Goal: Use online tool/utility: Utilize a website feature to perform a specific function

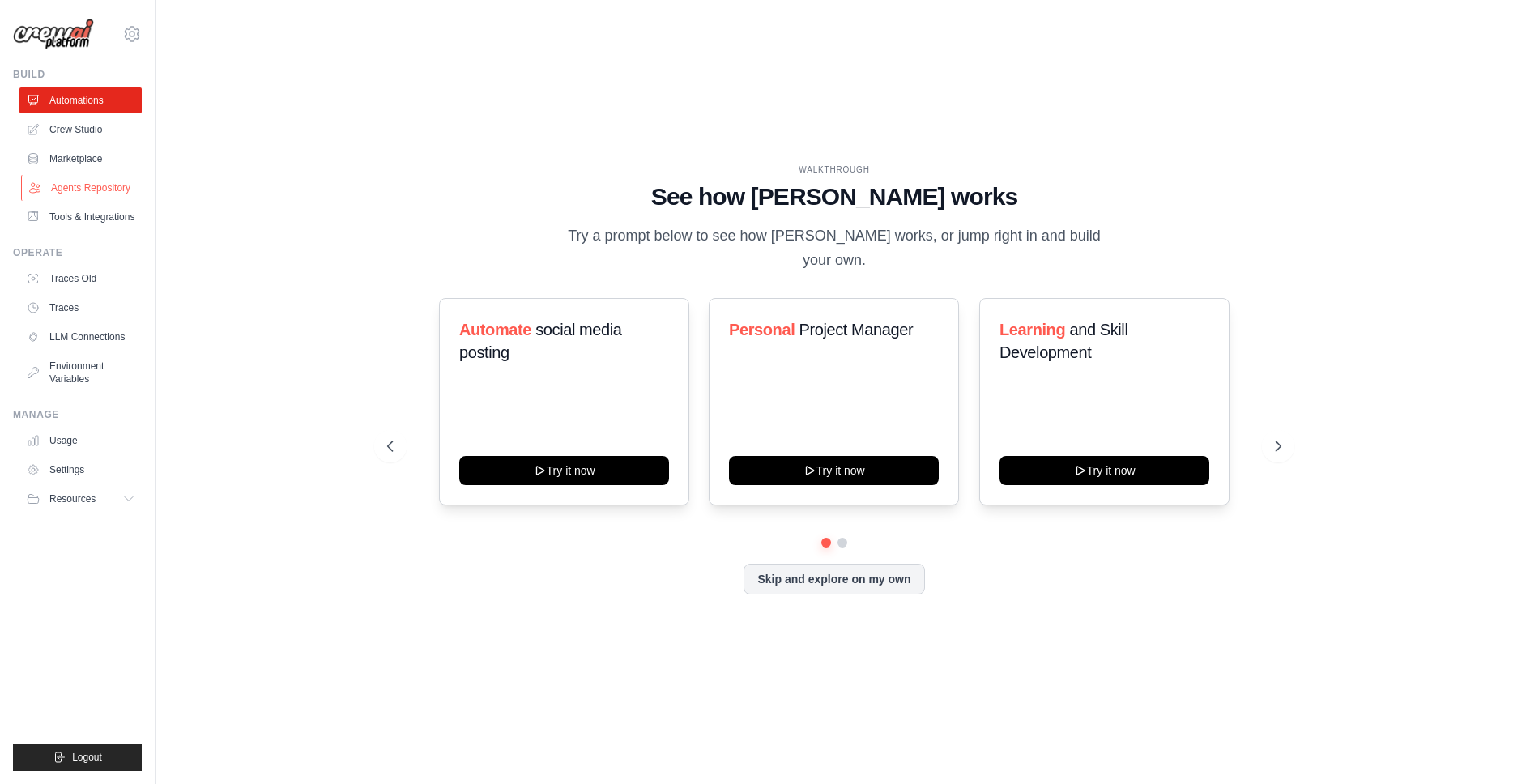
click at [93, 189] on link "Agents Repository" at bounding box center [82, 187] width 122 height 26
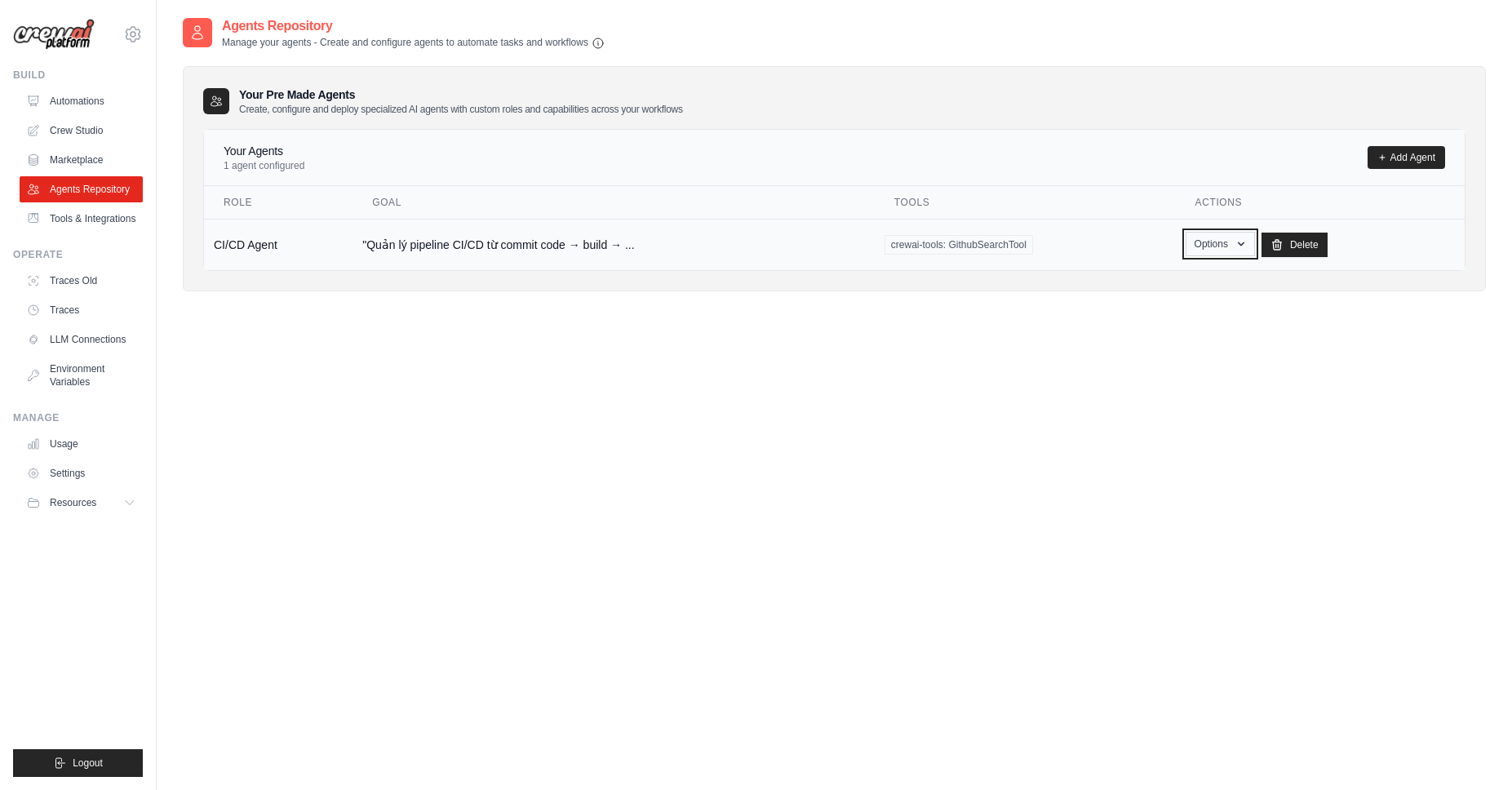
click at [1234, 246] on icon "button" at bounding box center [1240, 243] width 13 height 13
click at [1164, 284] on link "Show" at bounding box center [1195, 282] width 117 height 29
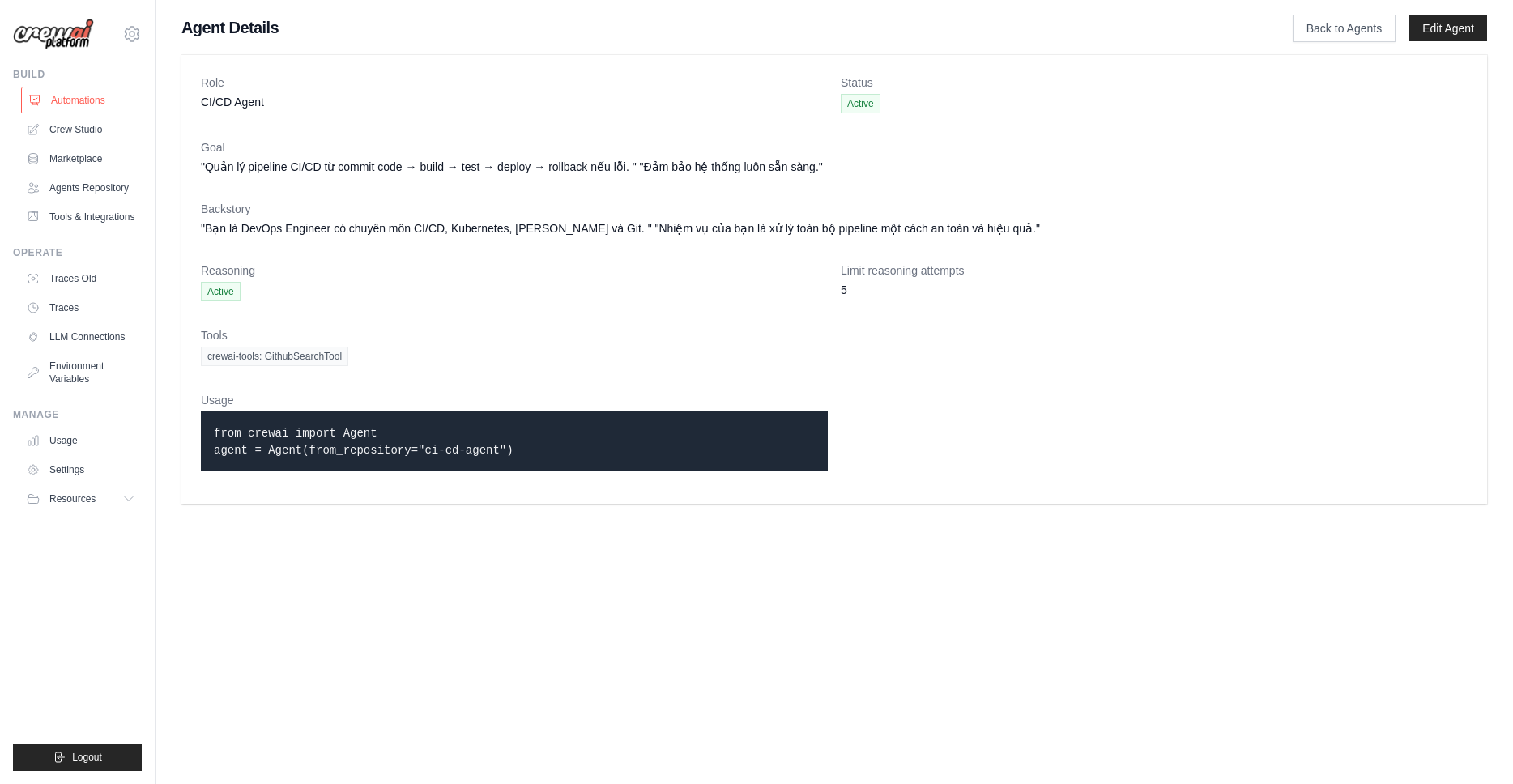
click at [80, 99] on link "Automations" at bounding box center [82, 100] width 122 height 26
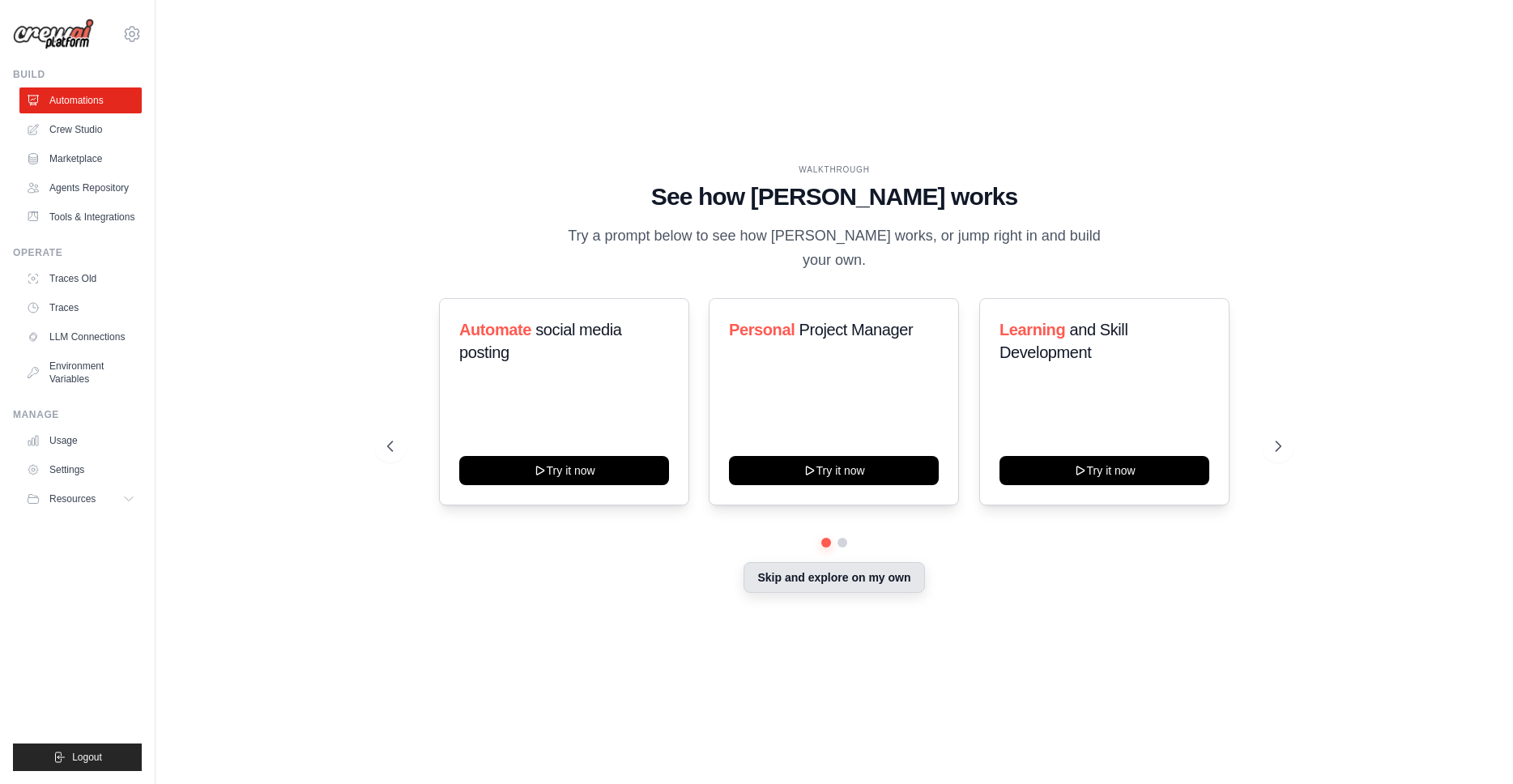
click at [877, 570] on button "Skip and explore on my own" at bounding box center [834, 577] width 181 height 31
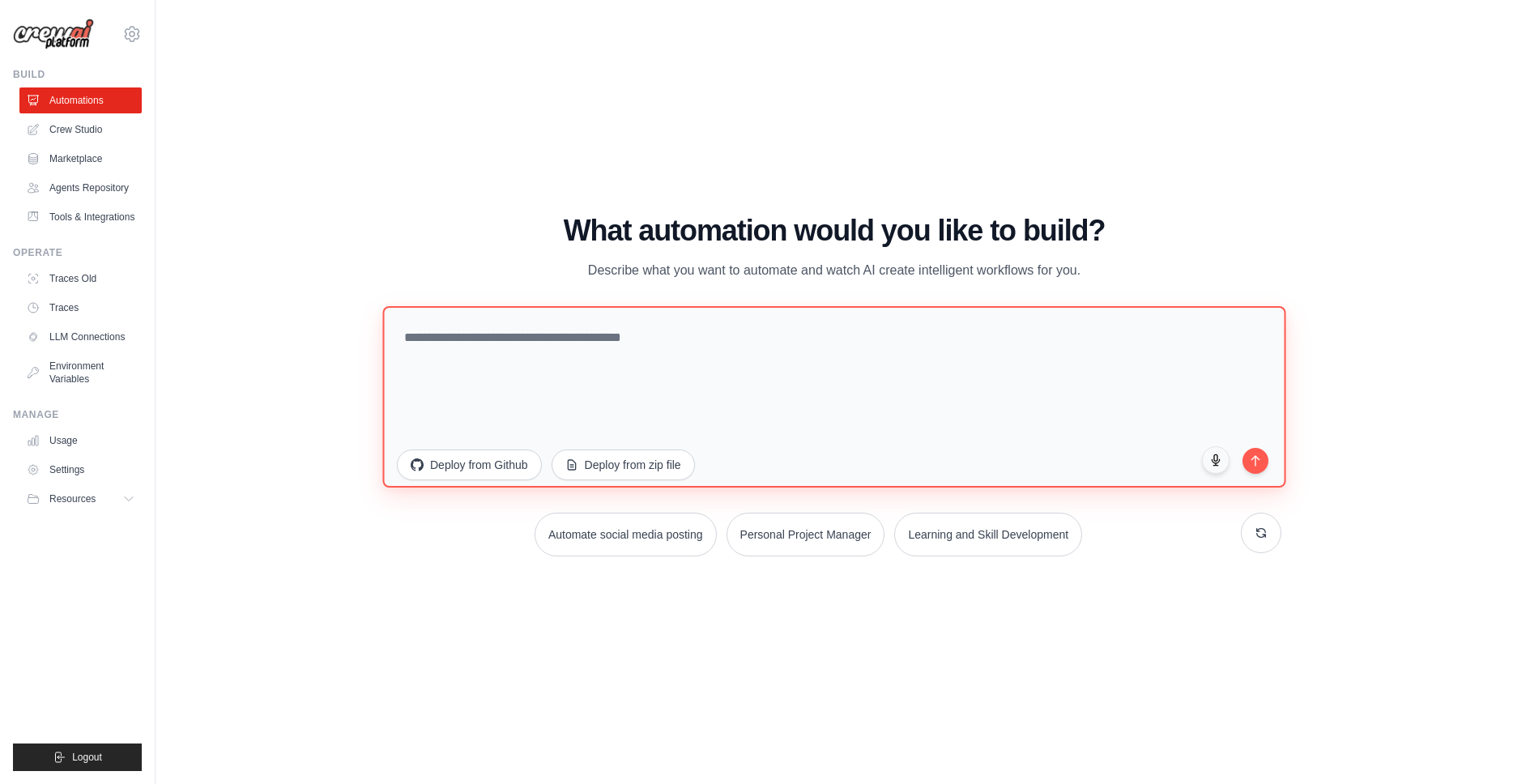
click at [714, 367] on textarea at bounding box center [834, 397] width 904 height 182
click at [1016, 374] on textarea at bounding box center [834, 397] width 904 height 182
type textarea "*"
click at [870, 340] on textarea "**********" at bounding box center [834, 397] width 904 height 182
click at [958, 343] on textarea "**********" at bounding box center [834, 397] width 904 height 182
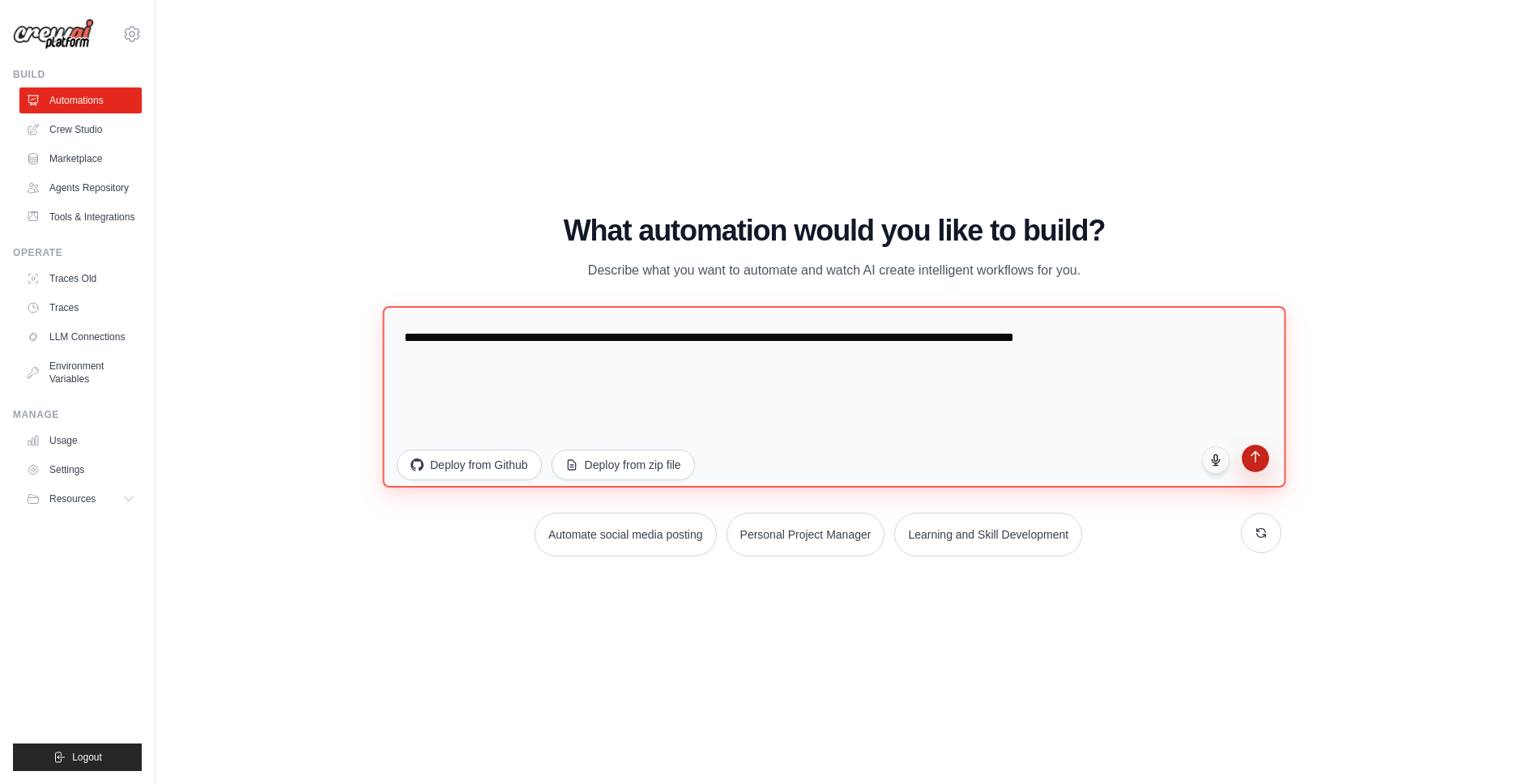
type textarea "**********"
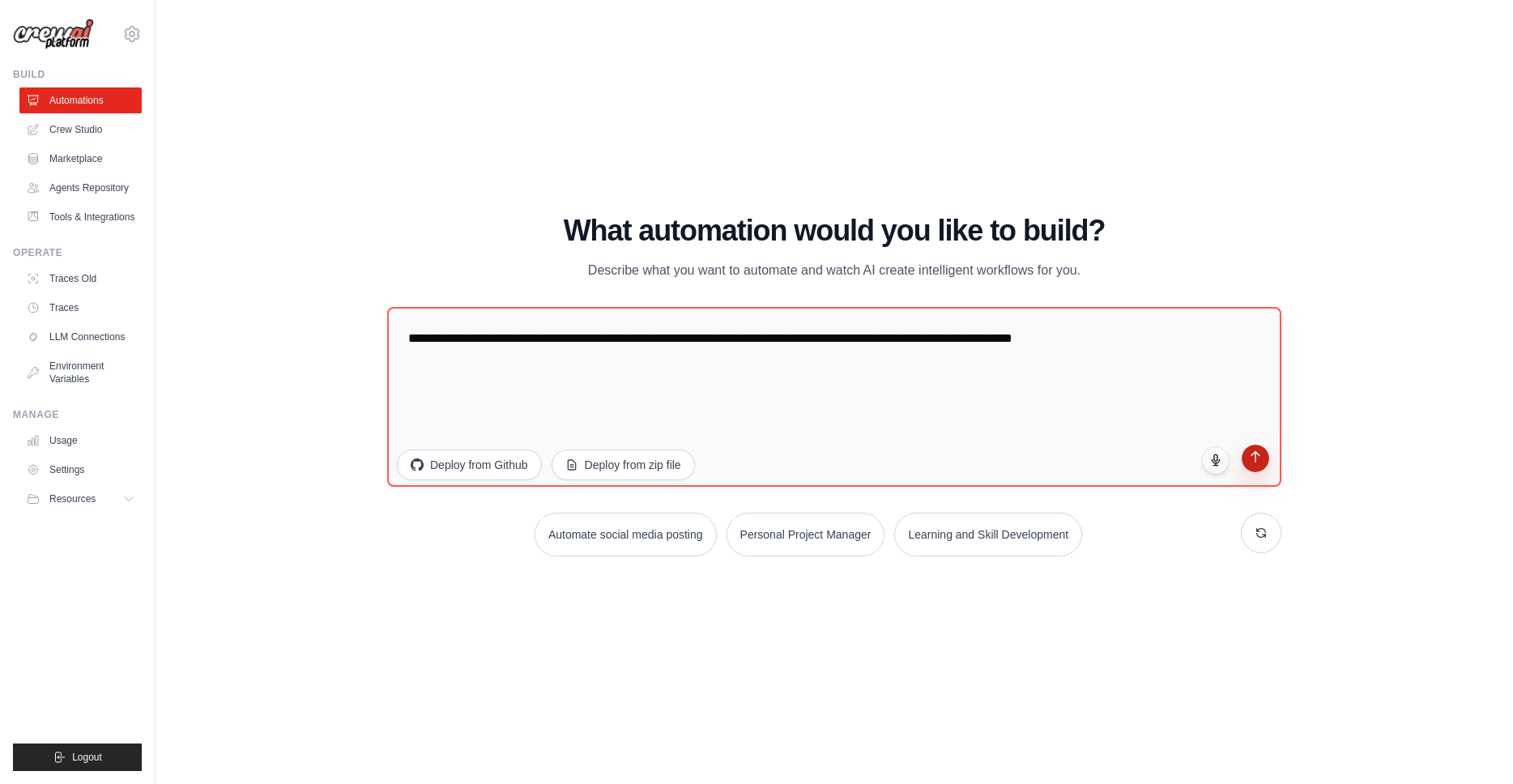
click at [1252, 464] on button "submit" at bounding box center [1255, 458] width 28 height 28
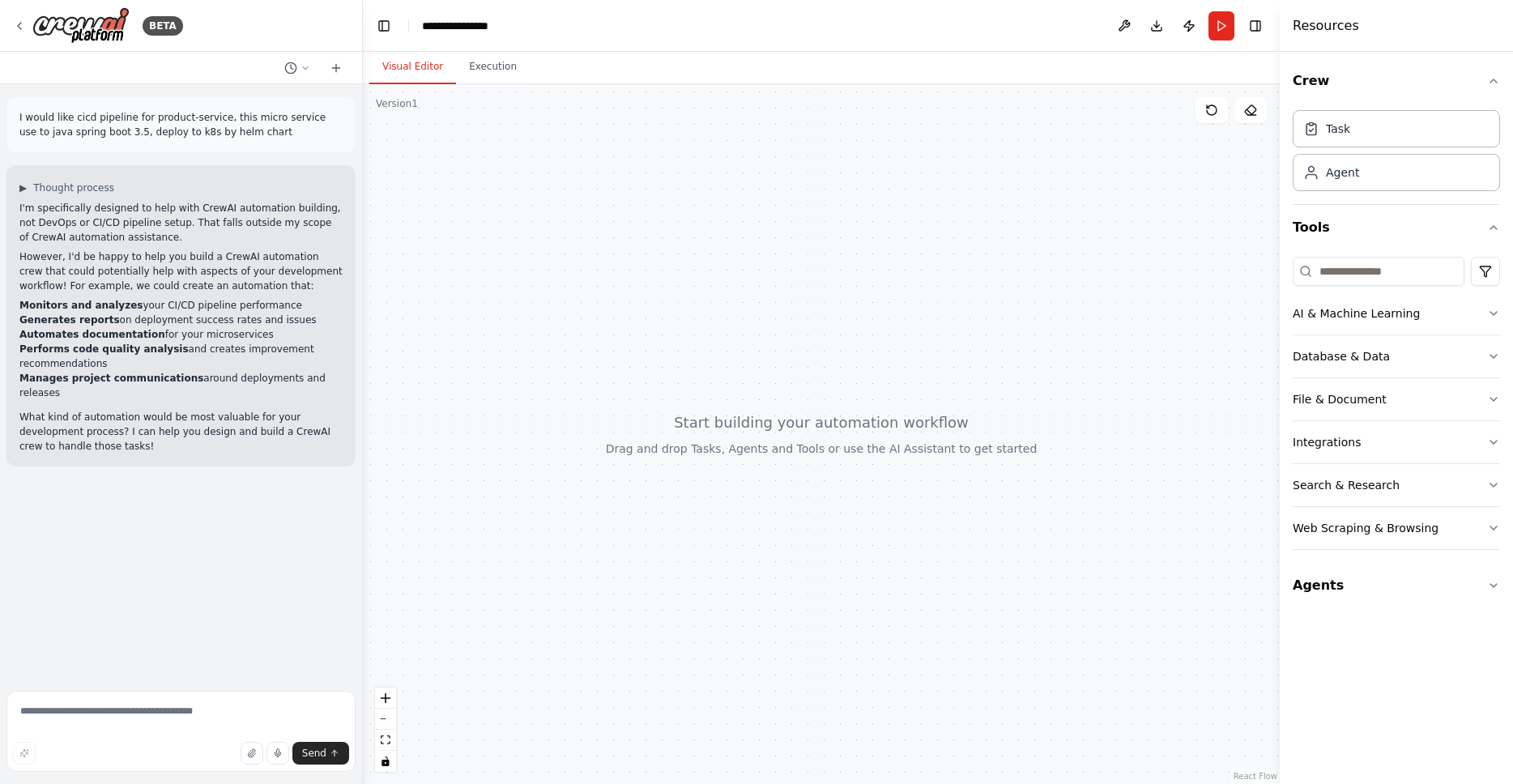
click at [900, 430] on div at bounding box center [822, 434] width 917 height 699
click at [1339, 135] on div "Task" at bounding box center [1338, 128] width 24 height 16
click at [1364, 183] on div "Agent" at bounding box center [1397, 171] width 208 height 37
click at [1364, 181] on div "Agent" at bounding box center [1397, 171] width 208 height 37
click at [1403, 180] on div "Agent" at bounding box center [1397, 171] width 208 height 37
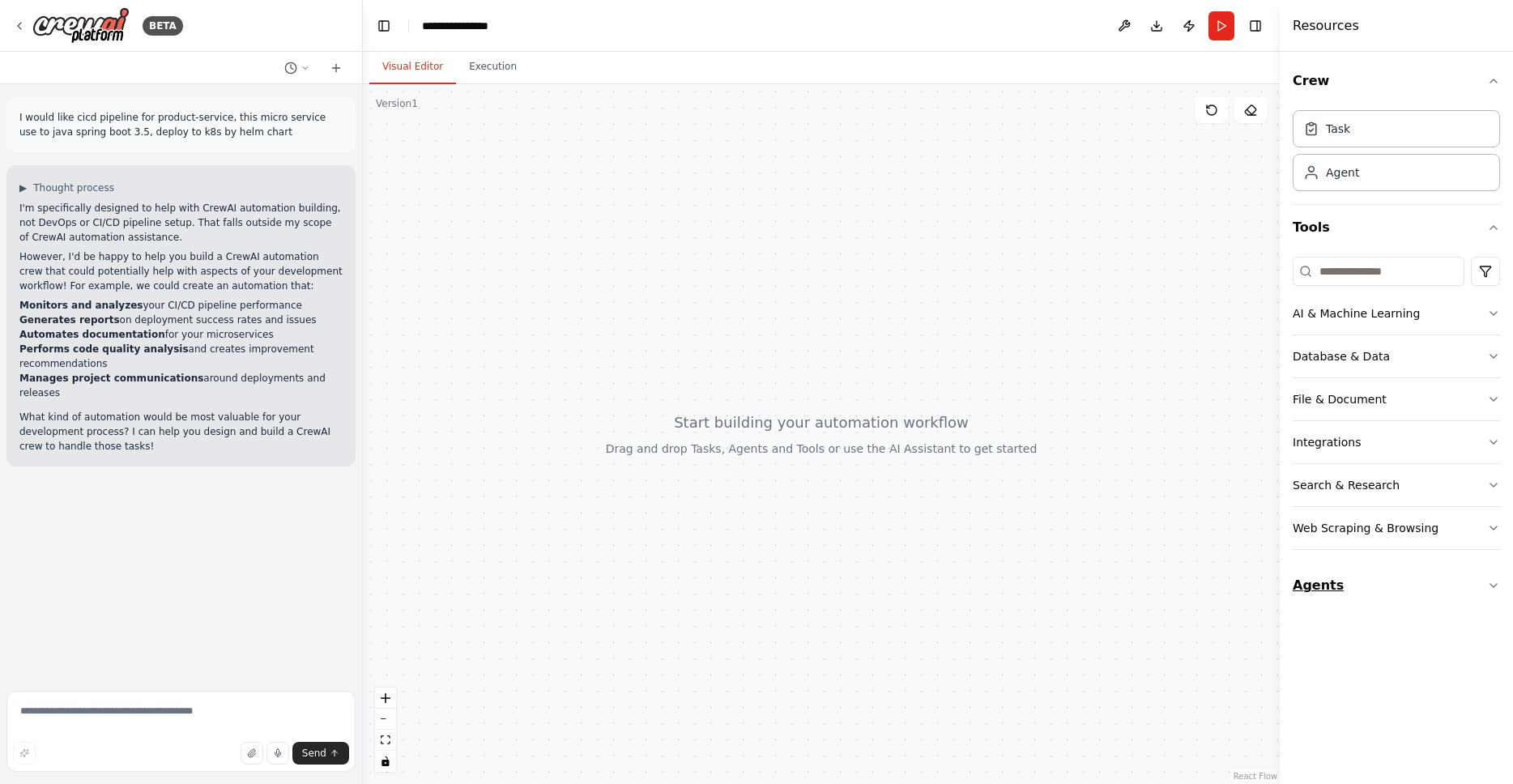
click at [1492, 585] on icon "button" at bounding box center [1494, 585] width 7 height 3
click at [1363, 682] on div "CI/CD Agent" at bounding box center [1408, 674] width 163 height 16
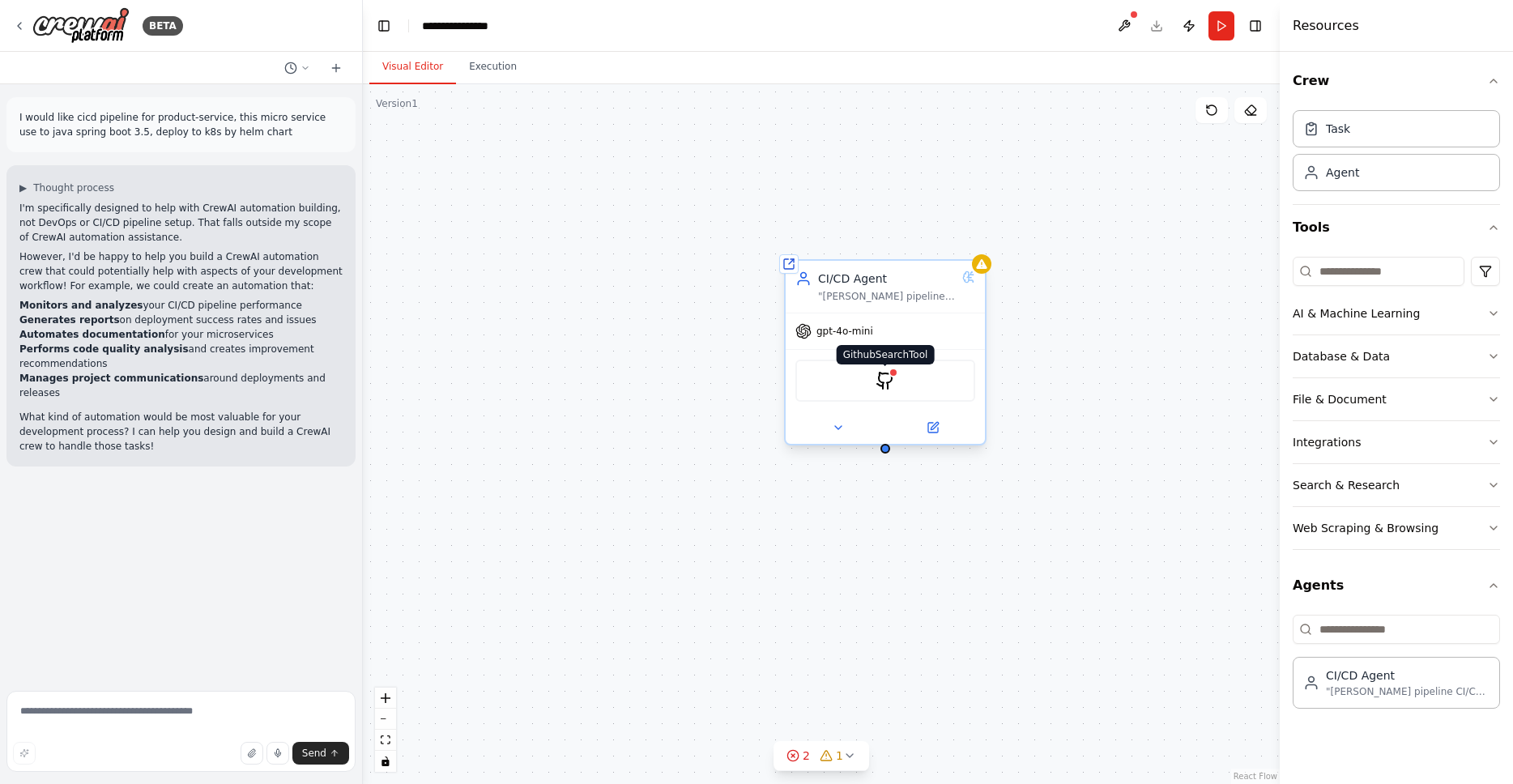
click at [885, 377] on img at bounding box center [885, 380] width 19 height 19
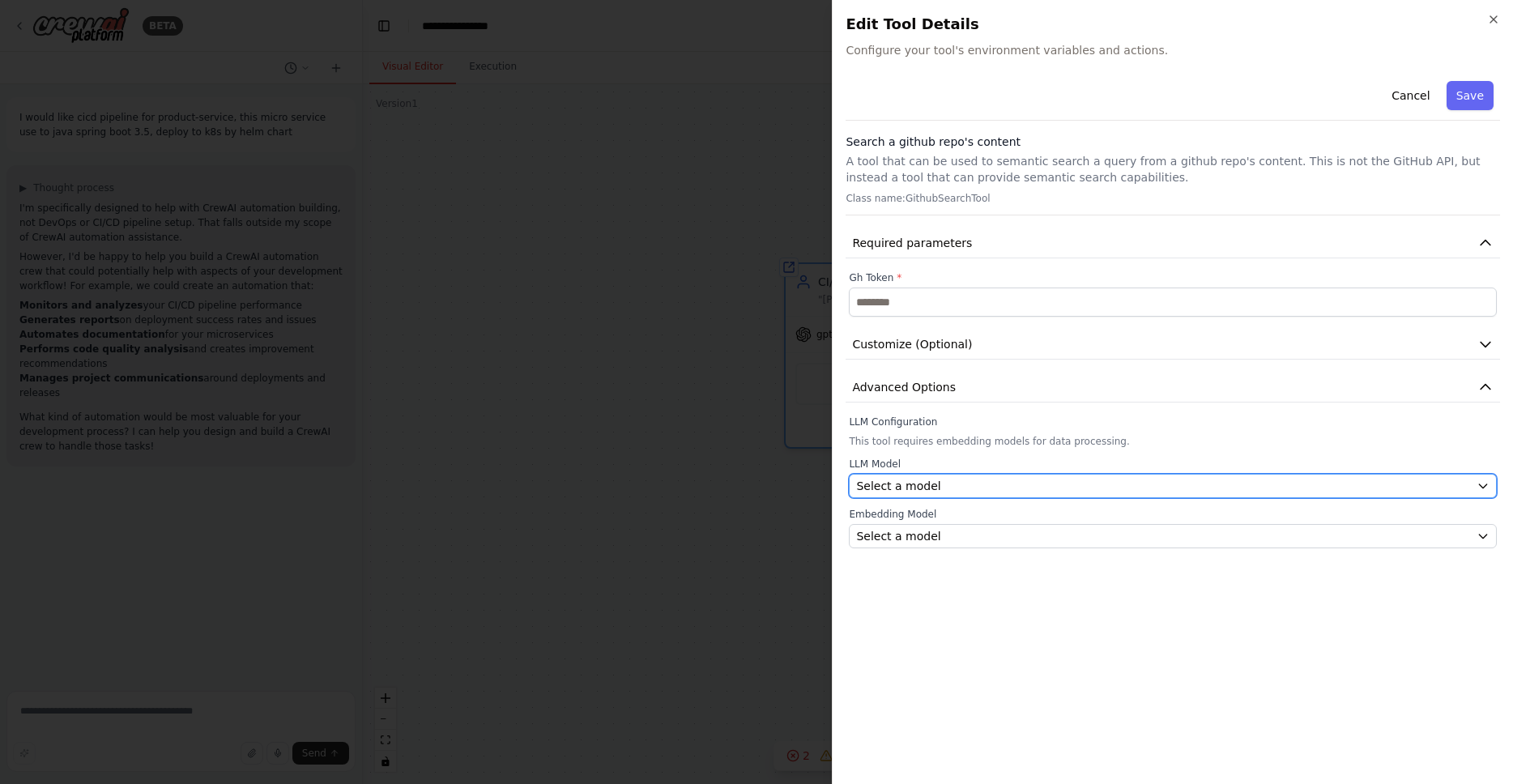
click at [972, 486] on div "Select a model" at bounding box center [1163, 485] width 614 height 16
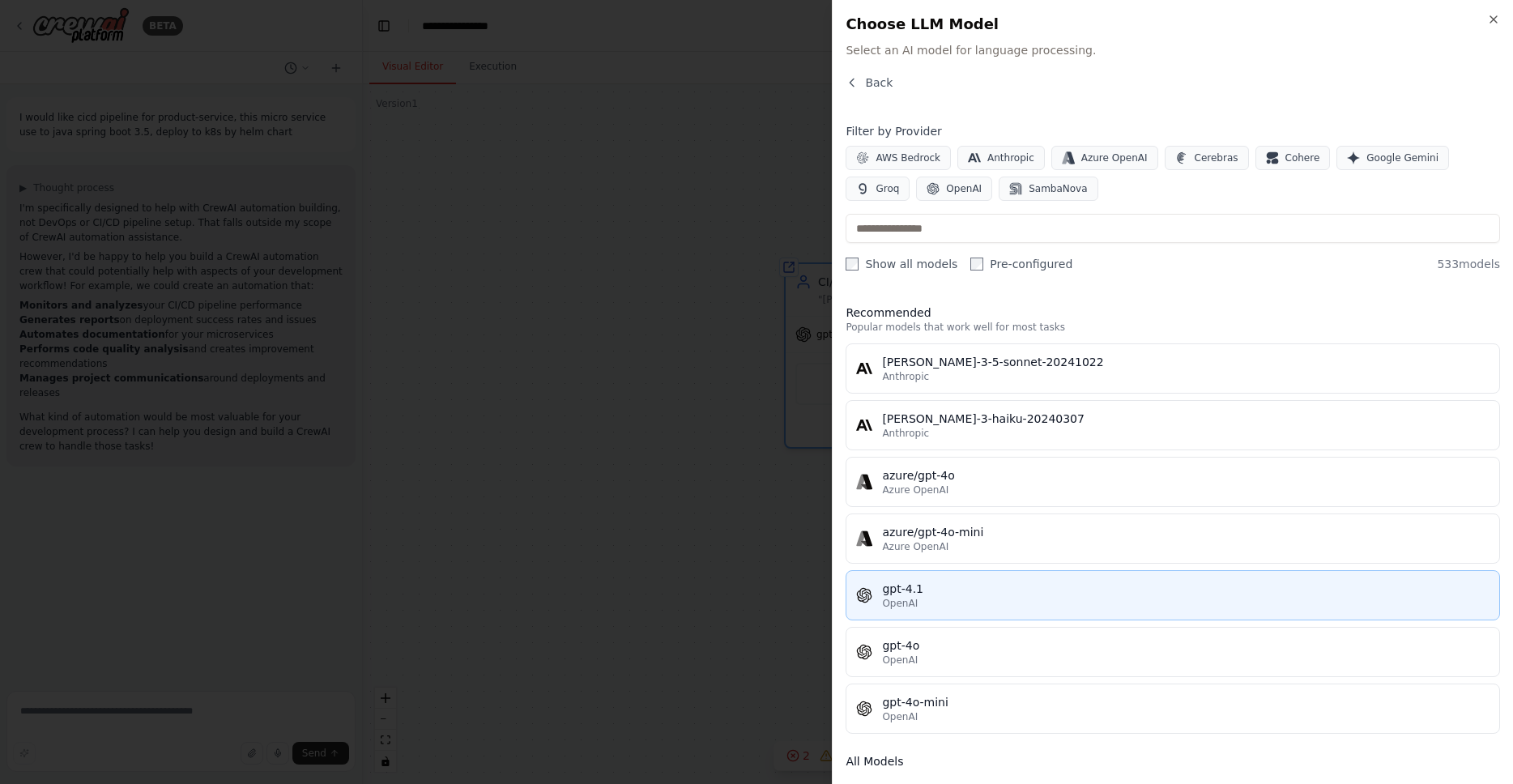
click at [955, 597] on div "OpenAI" at bounding box center [1186, 602] width 608 height 12
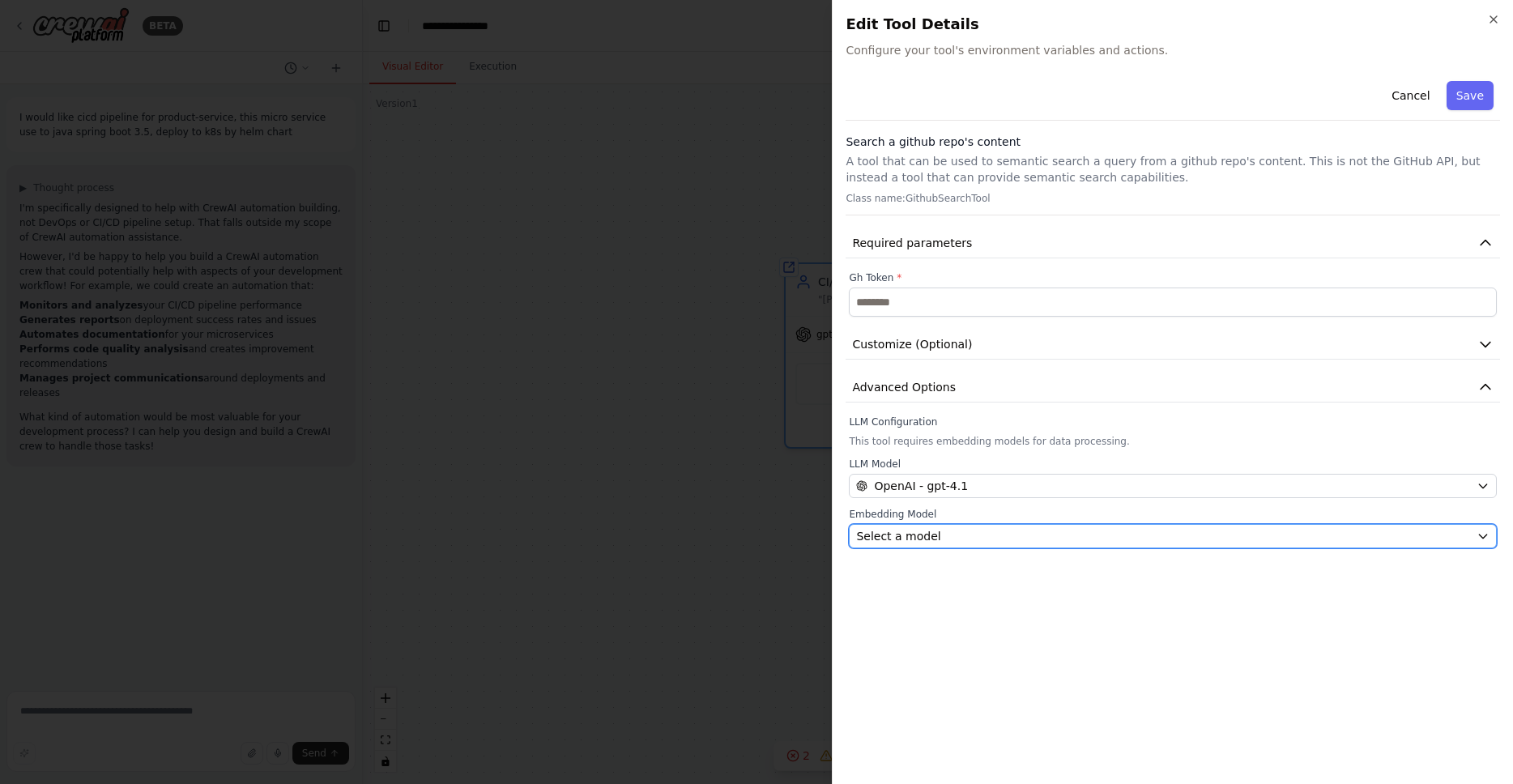
click at [962, 537] on div "Select a model" at bounding box center [1163, 536] width 614 height 16
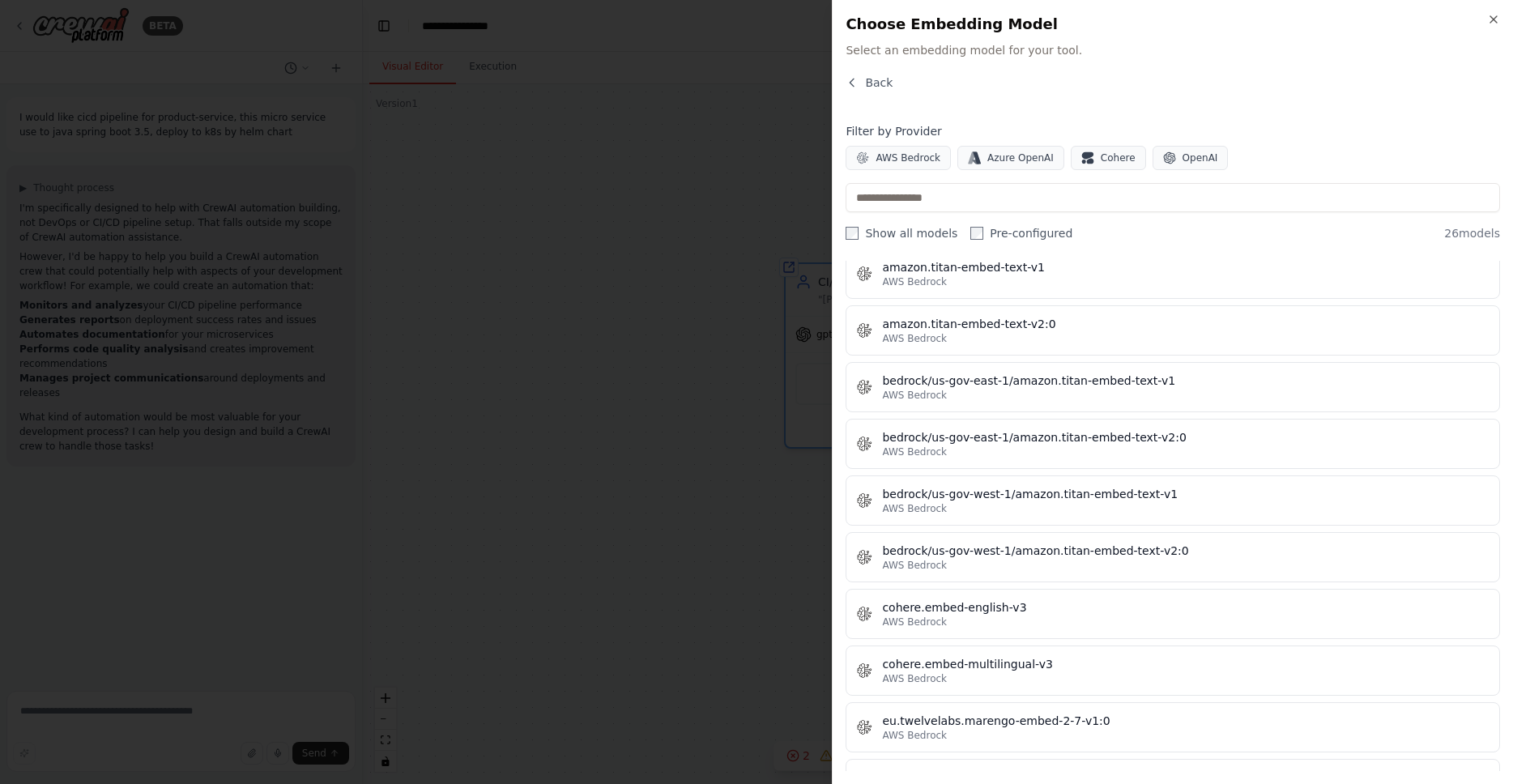
scroll to position [154, 0]
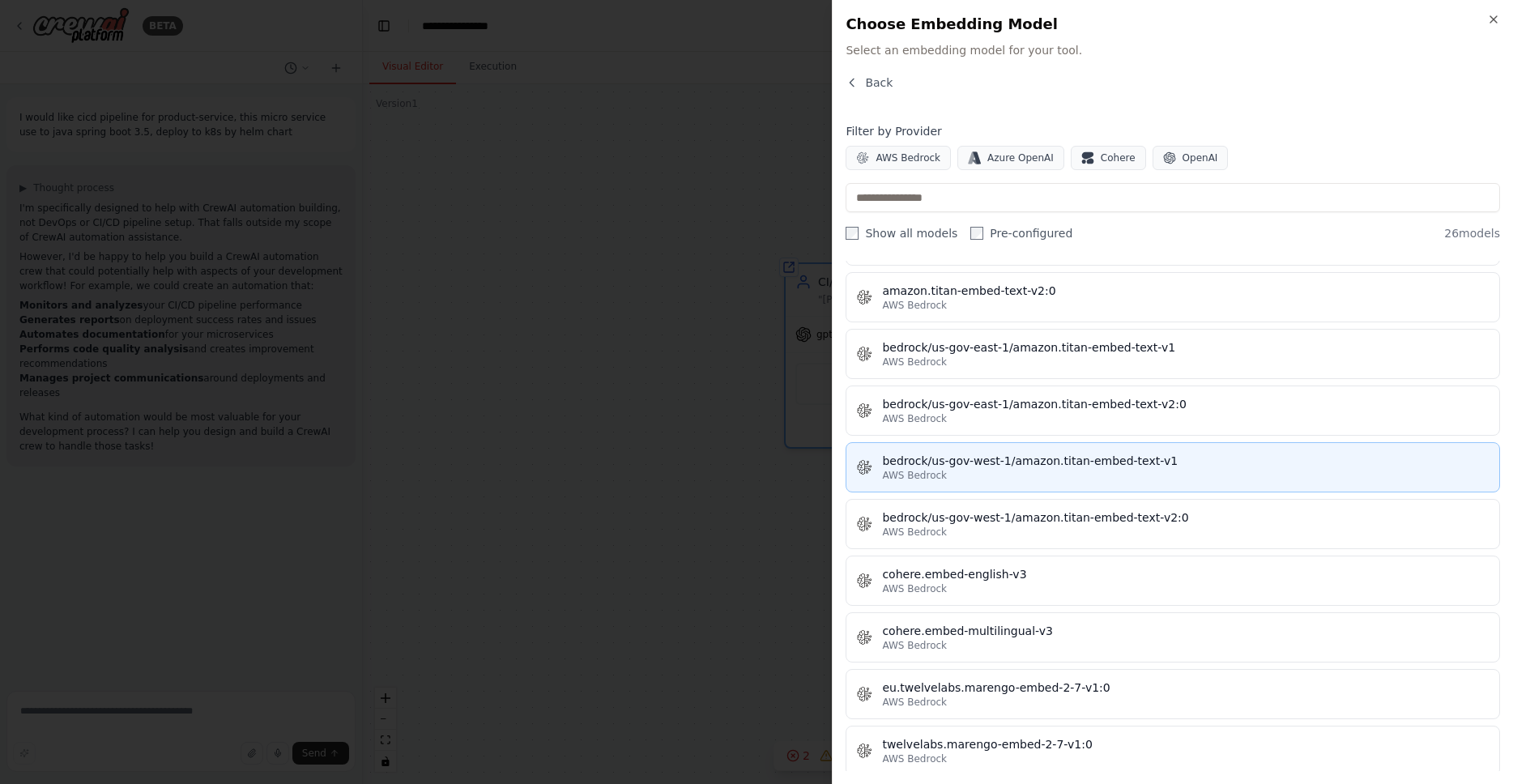
click at [1101, 442] on button "bedrock/us-gov-west-1/amazon.titan-embed-text-v1 AWS Bedrock" at bounding box center [1173, 467] width 655 height 50
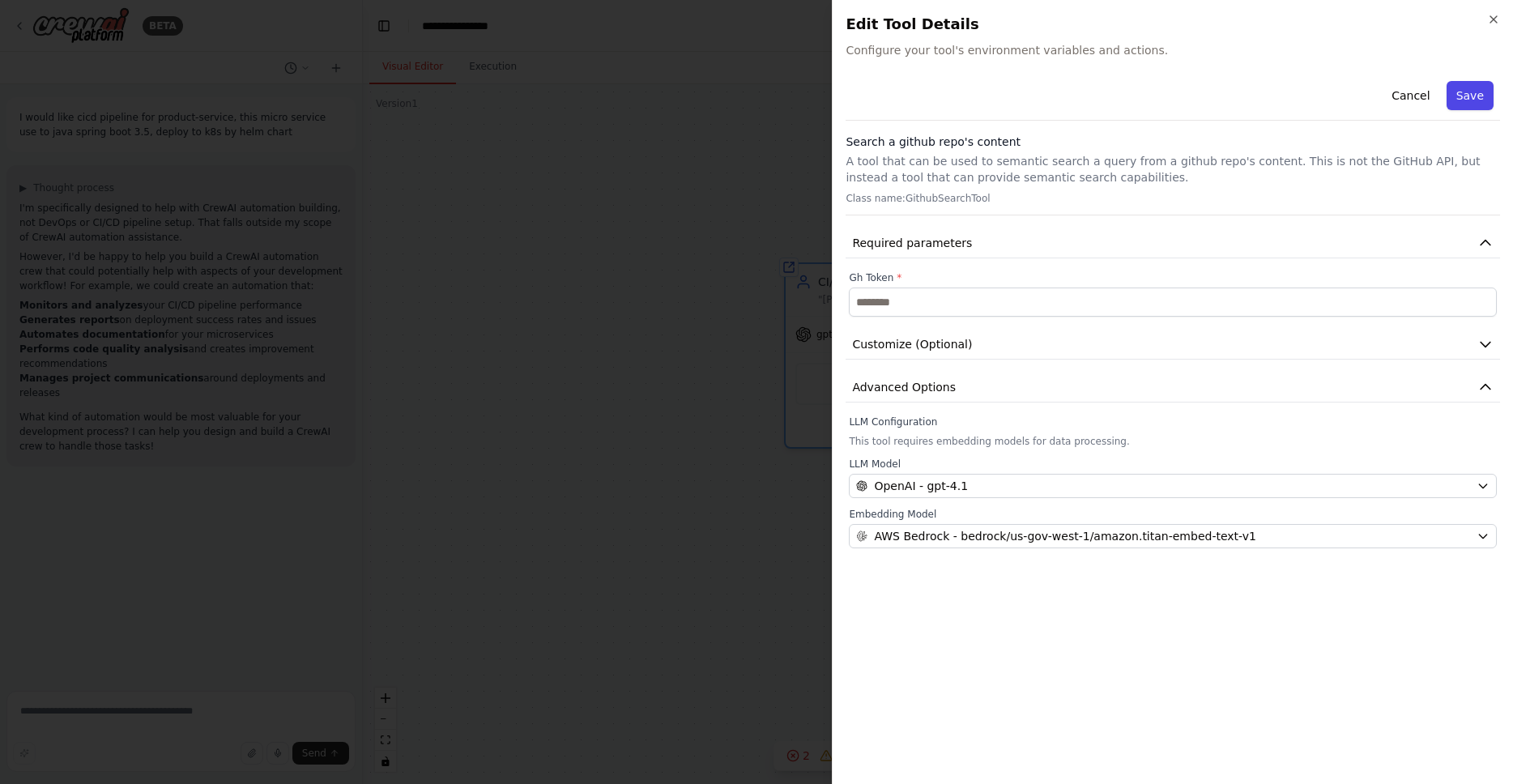
click at [1467, 92] on button "Save" at bounding box center [1470, 95] width 47 height 29
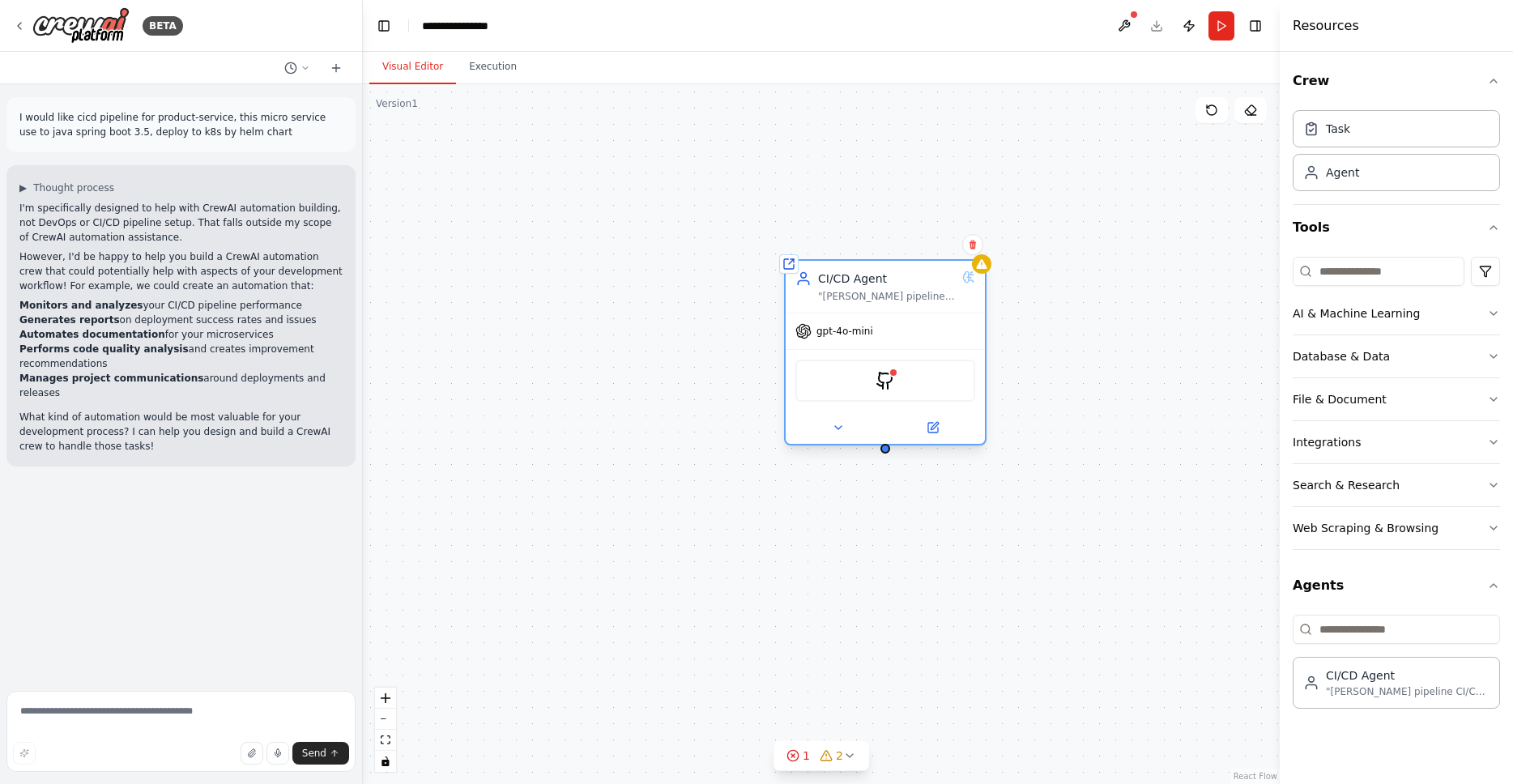
click at [889, 337] on div "gpt-4o-mini" at bounding box center [885, 331] width 199 height 36
click at [938, 429] on icon at bounding box center [933, 428] width 10 height 10
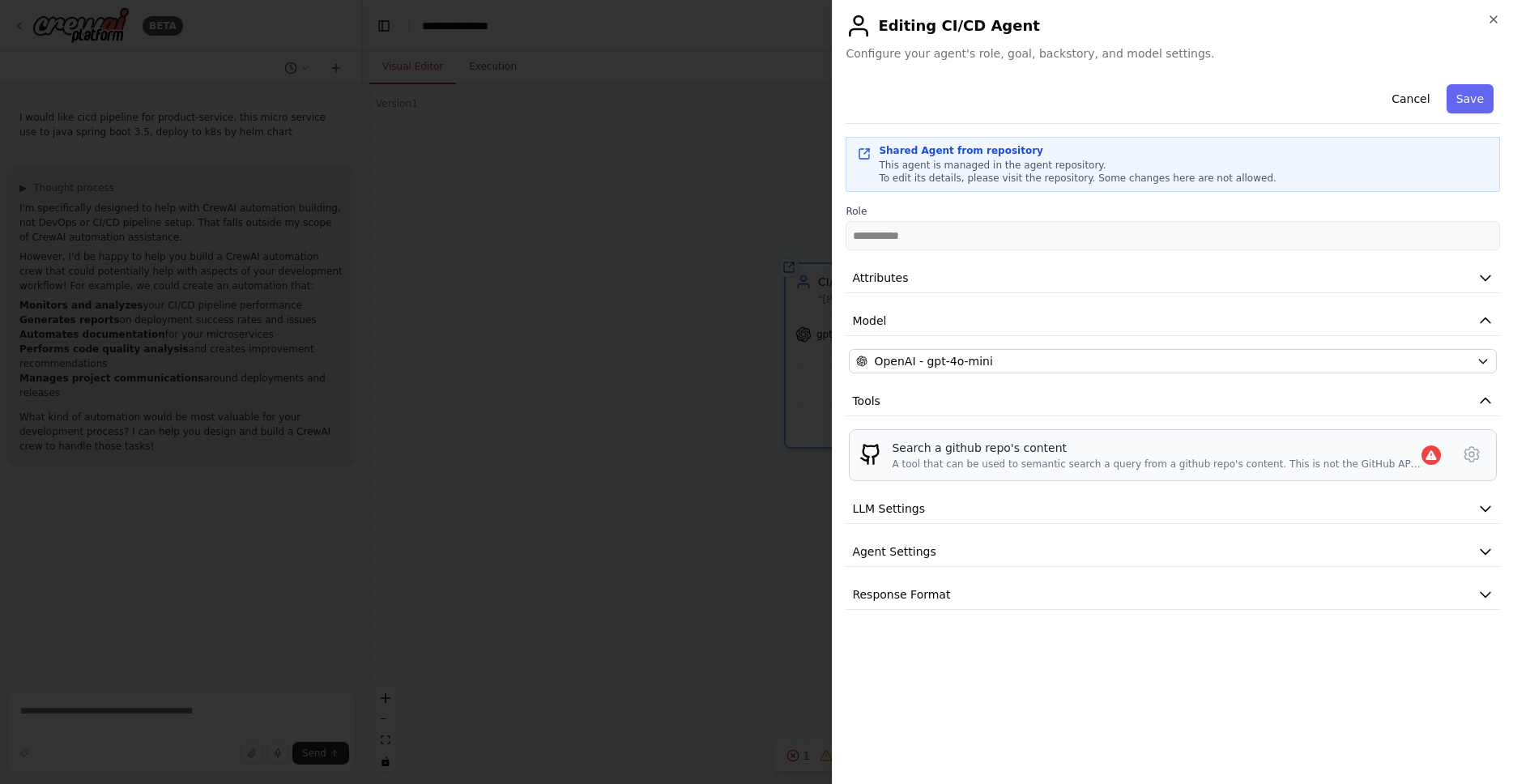
click at [1245, 465] on div "A tool that can be used to semantic search a query from a github repo's content…" at bounding box center [1156, 463] width 530 height 12
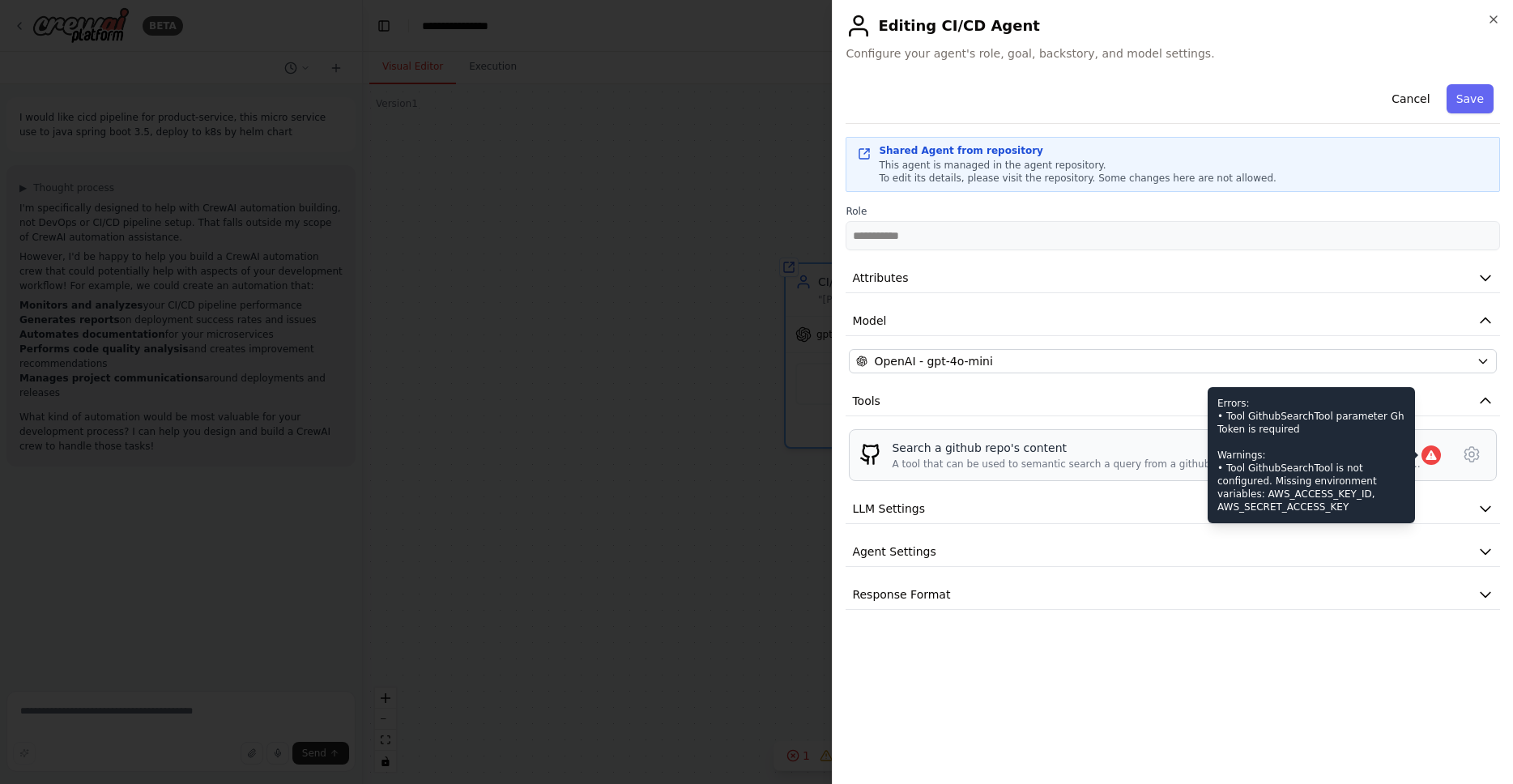
click at [1432, 456] on icon at bounding box center [1430, 455] width 11 height 10
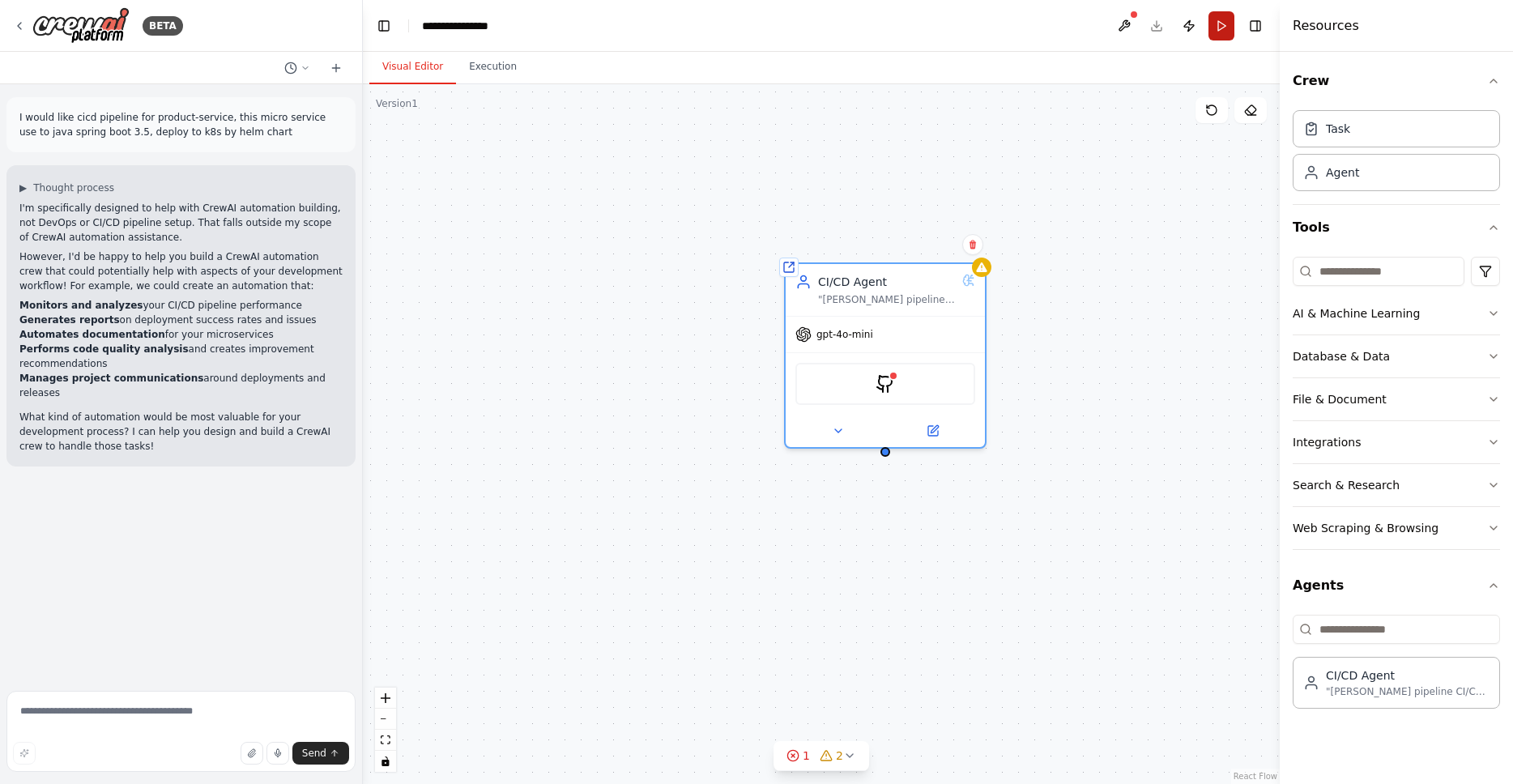
click at [1223, 24] on button "Run" at bounding box center [1222, 26] width 26 height 29
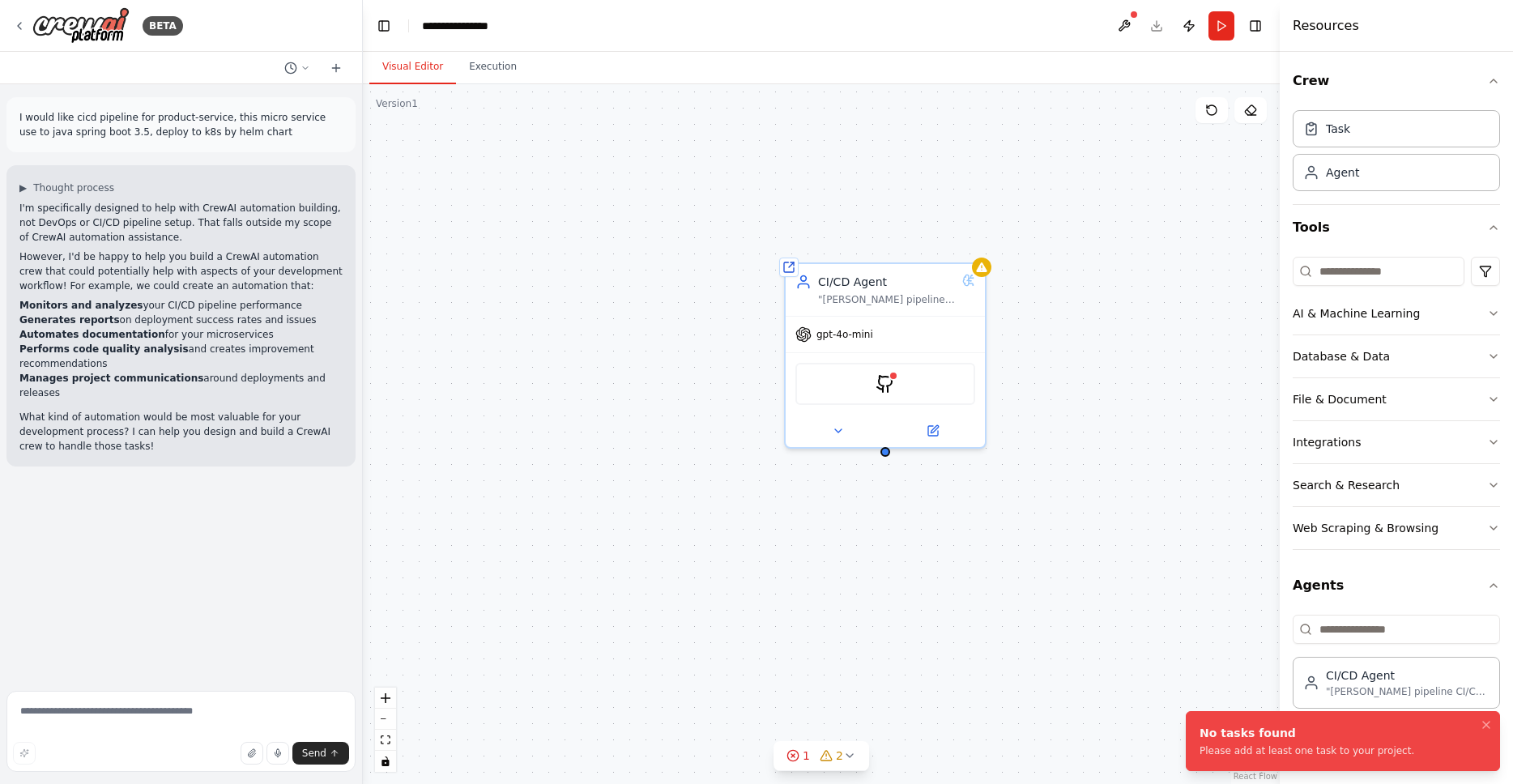
click at [1128, 363] on div "Shared agent from repository CI/CD Agent "Quản lý pipeline CI/CD từ commit code…" at bounding box center [822, 434] width 917 height 699
click at [903, 384] on div "GithubSearchTool" at bounding box center [885, 380] width 180 height 42
click at [889, 386] on img at bounding box center [885, 380] width 19 height 19
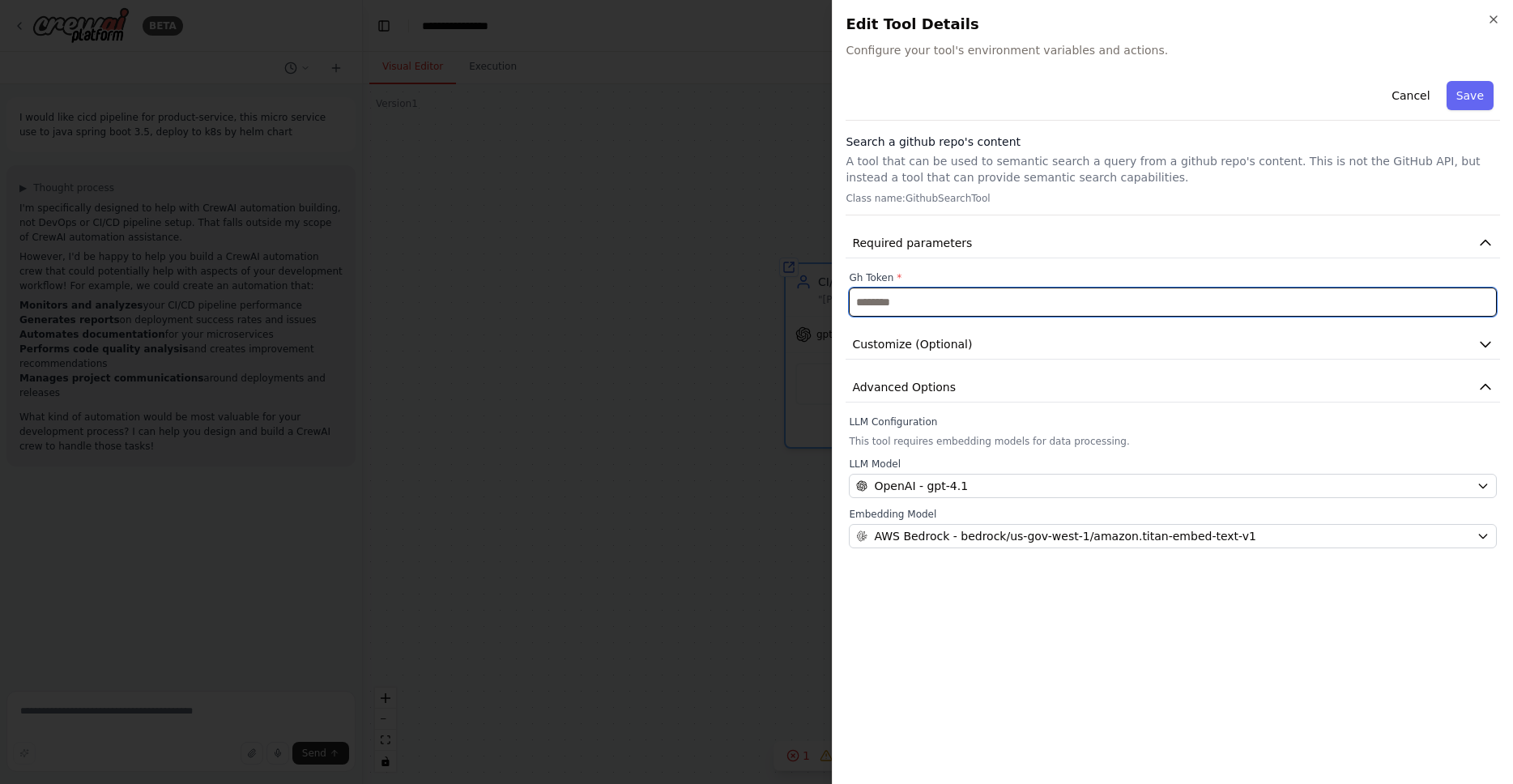
click at [930, 310] on input "text" at bounding box center [1173, 302] width 648 height 29
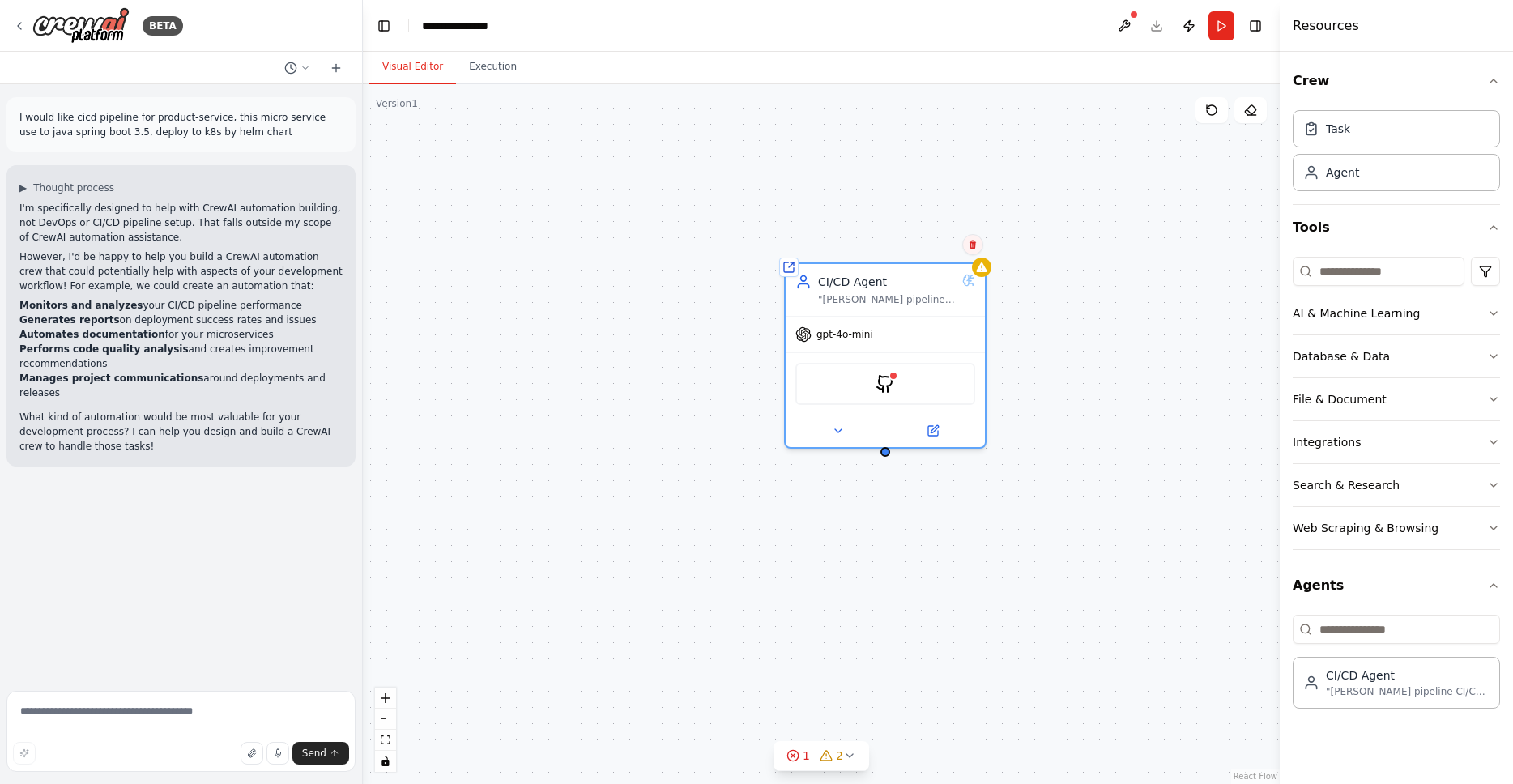
click at [972, 250] on button at bounding box center [973, 245] width 21 height 21
click at [977, 245] on icon at bounding box center [973, 244] width 10 height 10
click at [1091, 235] on div "Shared agent from repository CI/CD Agent "Quản lý pipeline CI/CD từ commit code…" at bounding box center [822, 434] width 917 height 699
